Goal: Find specific page/section: Locate a particular part of the current website

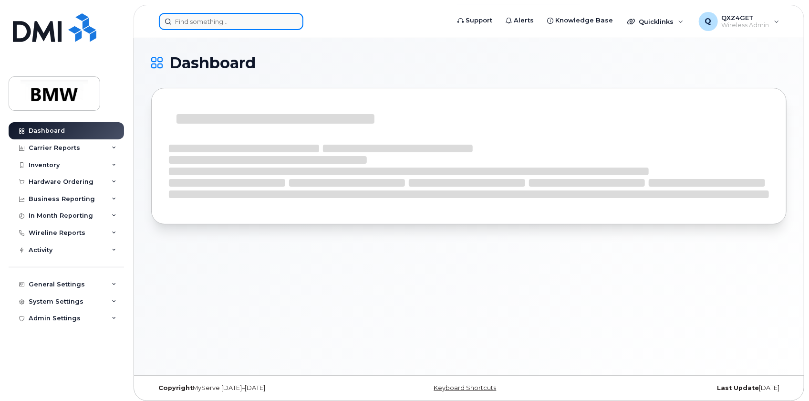
click at [182, 21] on input at bounding box center [231, 21] width 144 height 17
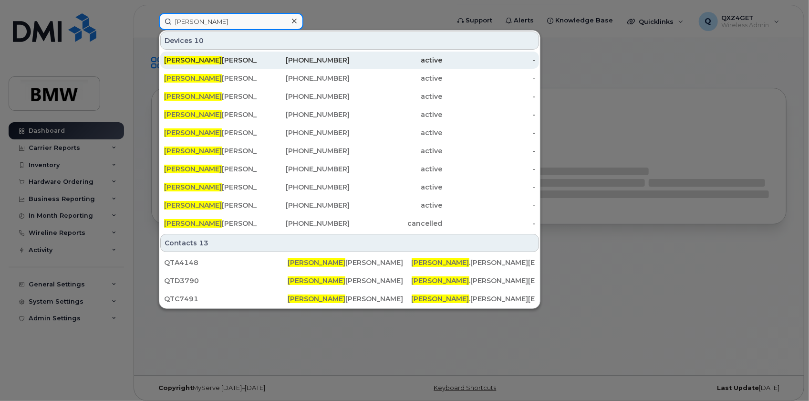
type input "cory"
click at [206, 62] on div "Cory Ashley-Diaz" at bounding box center [210, 60] width 93 height 10
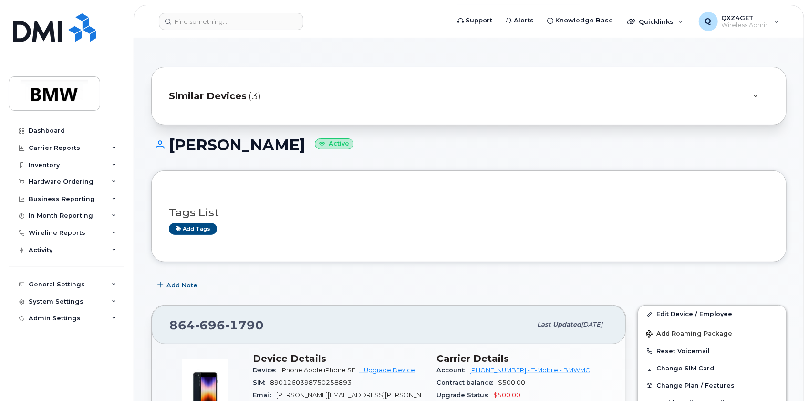
click at [211, 103] on div "Similar Devices (3)" at bounding box center [455, 95] width 573 height 23
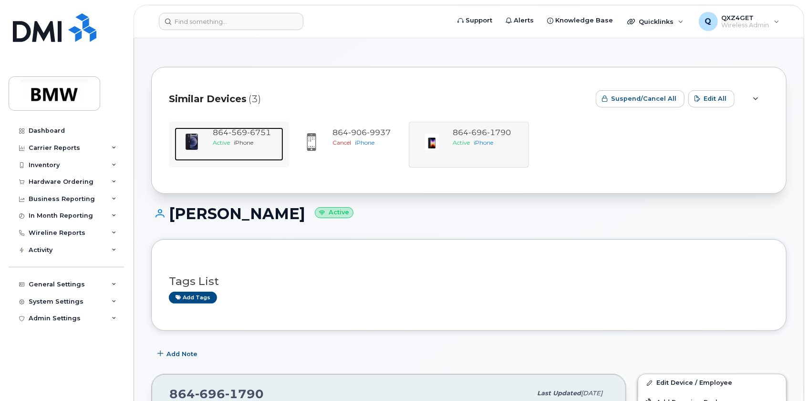
click at [237, 138] on div "Active iPhone" at bounding box center [246, 142] width 67 height 8
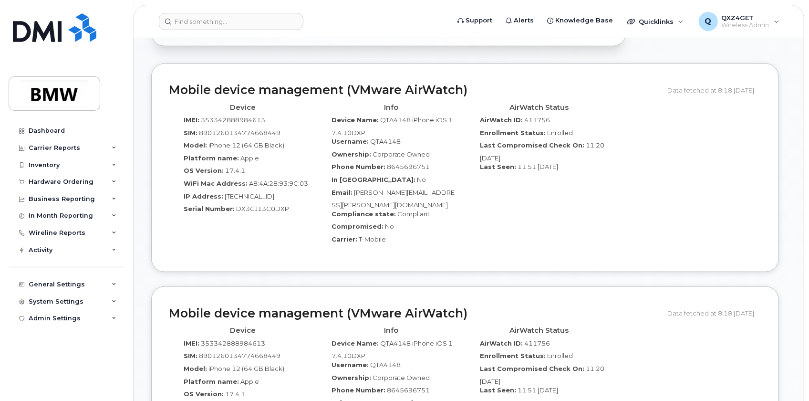
scroll to position [563, 0]
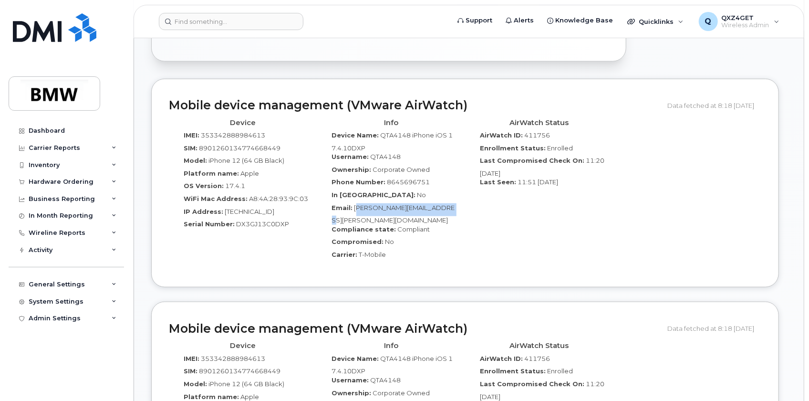
drag, startPoint x: 462, startPoint y: 202, endPoint x: 367, endPoint y: 201, distance: 95.4
click at [365, 202] on div "Info Device Name: QTA4148 iPhone iOS 17.4.10DXP Username: QTA4148 Ownership: Co…" at bounding box center [391, 191] width 148 height 155
click at [475, 195] on div "AirWatch Status AirWatch ID: 411756 Enrollment Status: Enrolled Last Compromise…" at bounding box center [539, 191] width 148 height 155
drag, startPoint x: 458, startPoint y: 196, endPoint x: 355, endPoint y: 199, distance: 103.0
click at [355, 199] on div "Info Device Name: QTA4148 iPhone iOS 17.4.10DXP Username: QTA4148 Ownership: Co…" at bounding box center [391, 191] width 148 height 155
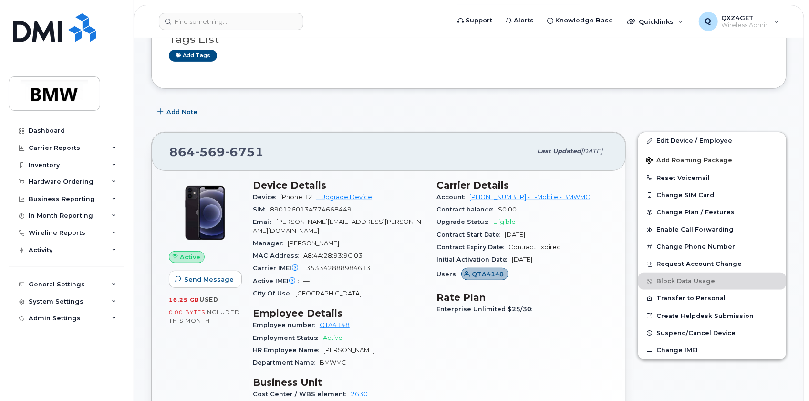
scroll to position [130, 0]
